Goal: Task Accomplishment & Management: Use online tool/utility

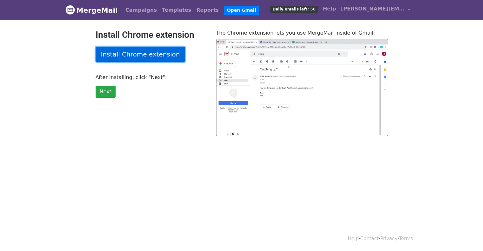
click at [142, 52] on link "Install Chrome extension" at bounding box center [141, 54] width 90 height 15
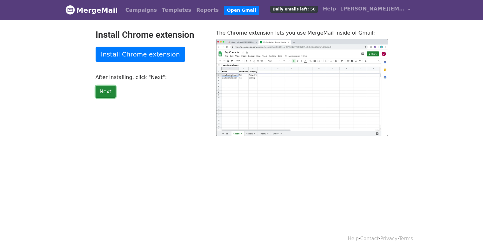
click at [104, 89] on link "Next" at bounding box center [106, 92] width 20 height 12
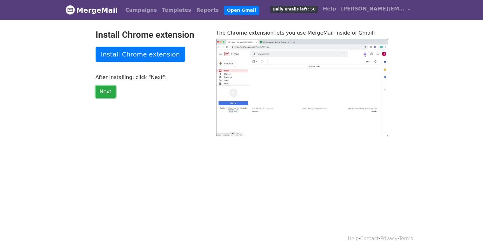
type input "23.94"
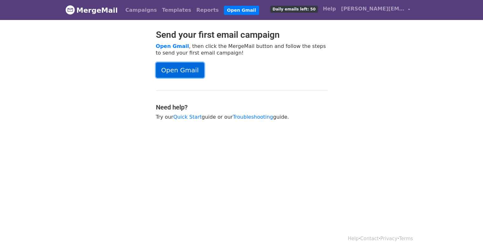
click at [186, 69] on link "Open Gmail" at bounding box center [180, 70] width 48 height 15
